Goal: Information Seeking & Learning: Learn about a topic

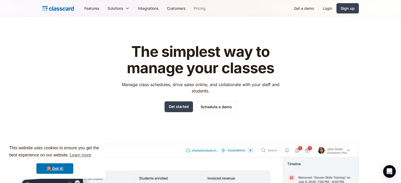
click at [197, 8] on link "Pricing" at bounding box center [200, 8] width 20 height 12
